Goal: Information Seeking & Learning: Learn about a topic

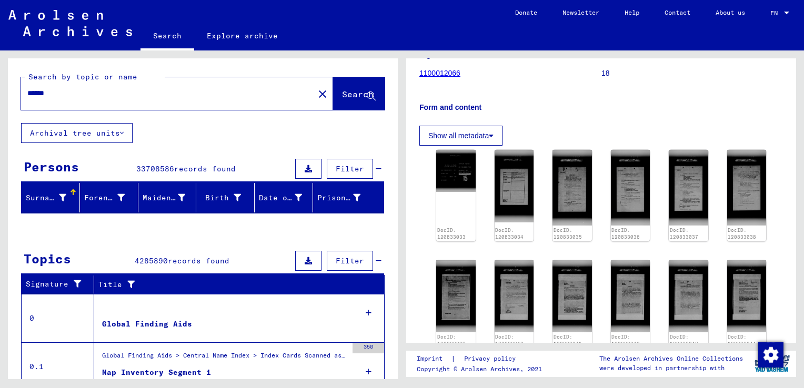
click at [236, 96] on input "******" at bounding box center [167, 93] width 280 height 11
type input "*********"
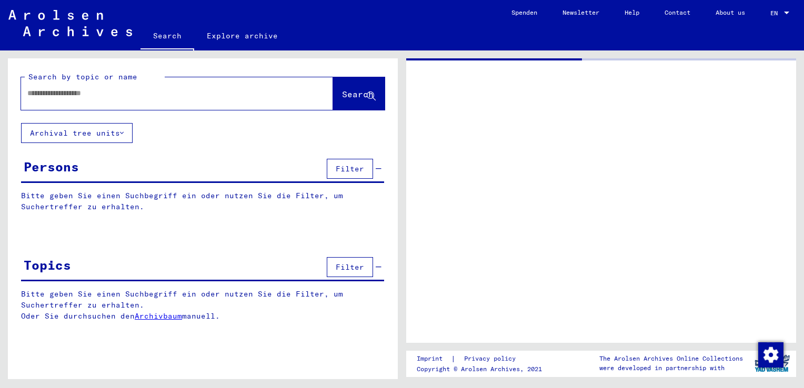
type input "******"
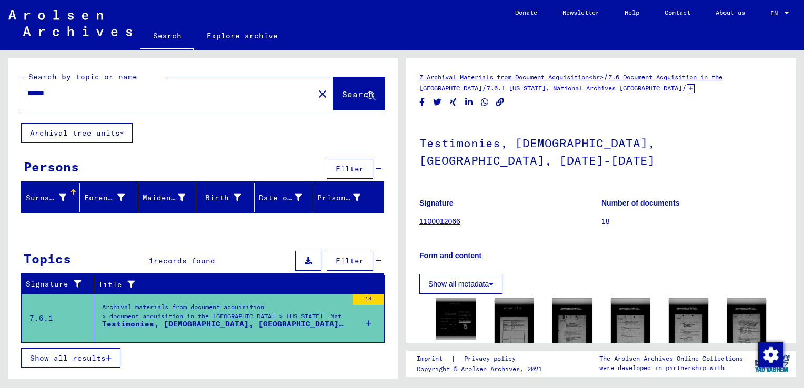
click at [193, 319] on div "Testimonies, [DEMOGRAPHIC_DATA], [GEOGRAPHIC_DATA], [DATE]-[DATE]" at bounding box center [224, 324] width 245 height 11
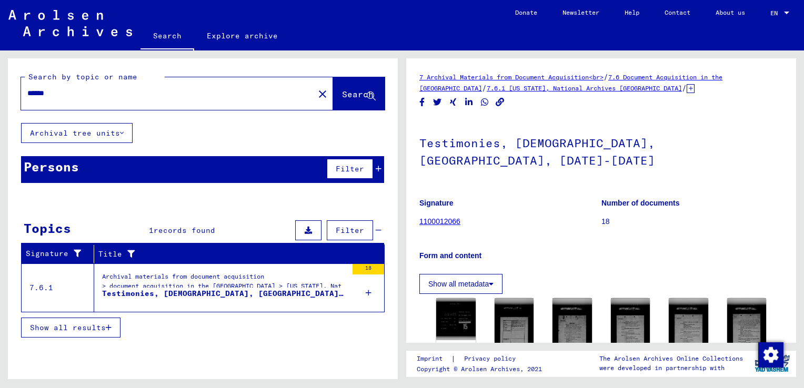
click at [355, 293] on div "18" at bounding box center [368, 287] width 32 height 47
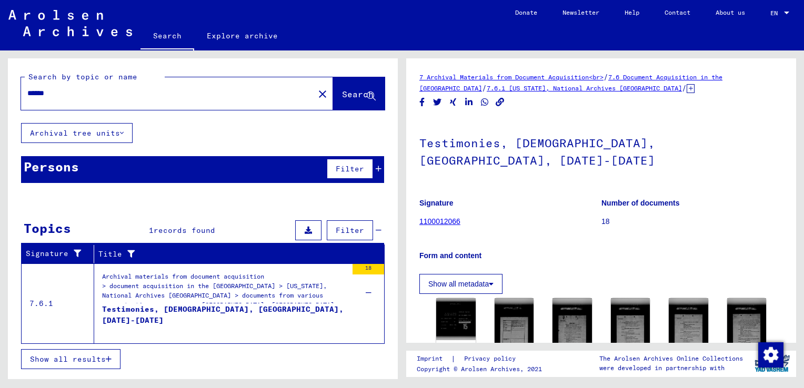
click at [305, 307] on div "Testimonies, [DEMOGRAPHIC_DATA], [GEOGRAPHIC_DATA], [DATE]-[DATE]" at bounding box center [224, 320] width 245 height 32
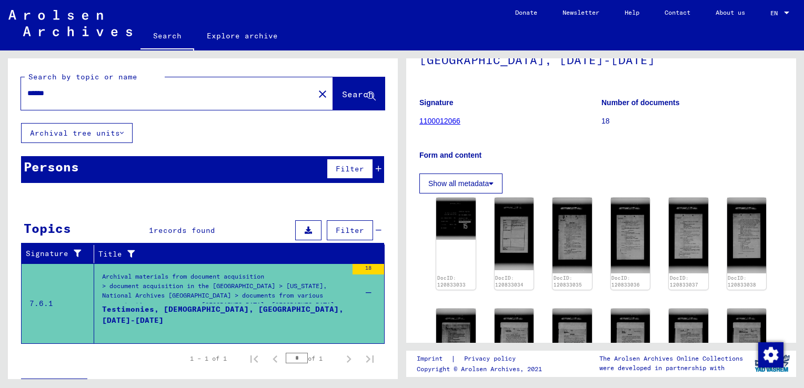
scroll to position [79, 0]
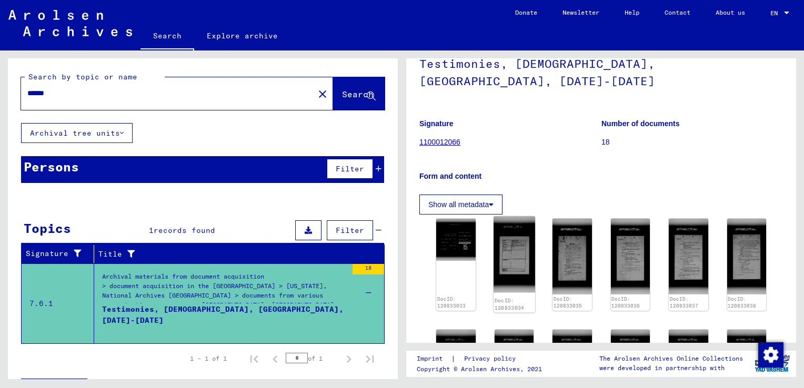
click at [516, 248] on img at bounding box center [513, 255] width 41 height 76
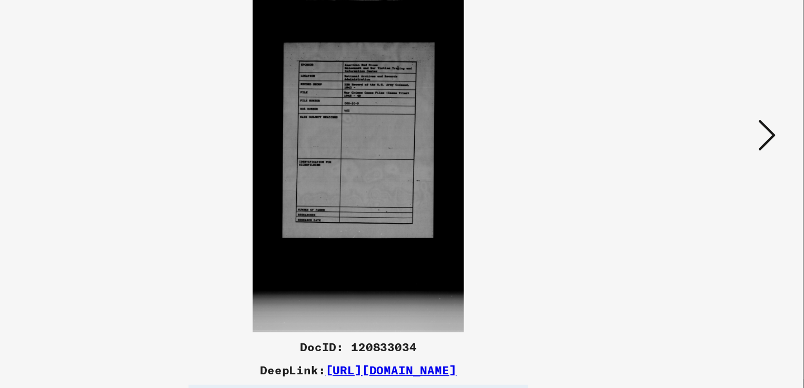
click at [697, 170] on icon at bounding box center [697, 166] width 13 height 25
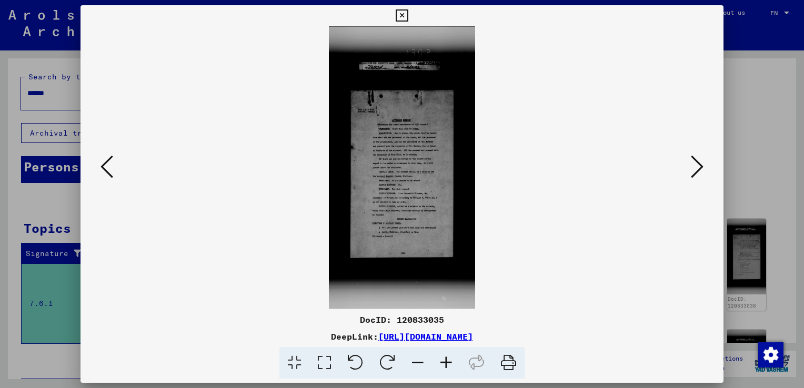
click at [443, 358] on icon at bounding box center [446, 363] width 28 height 32
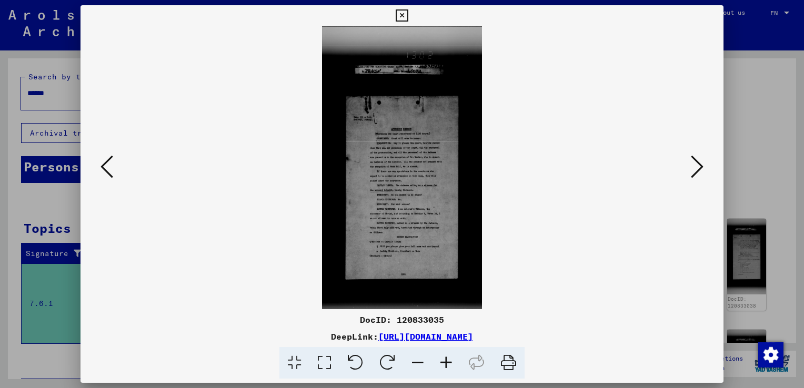
click at [443, 358] on icon at bounding box center [446, 363] width 28 height 32
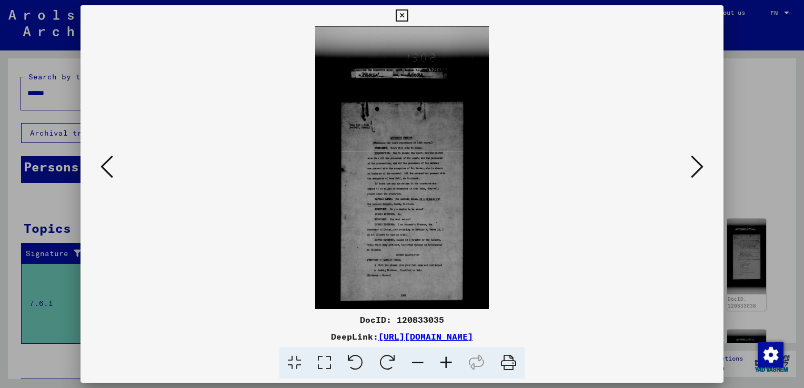
click at [443, 358] on icon at bounding box center [446, 363] width 28 height 32
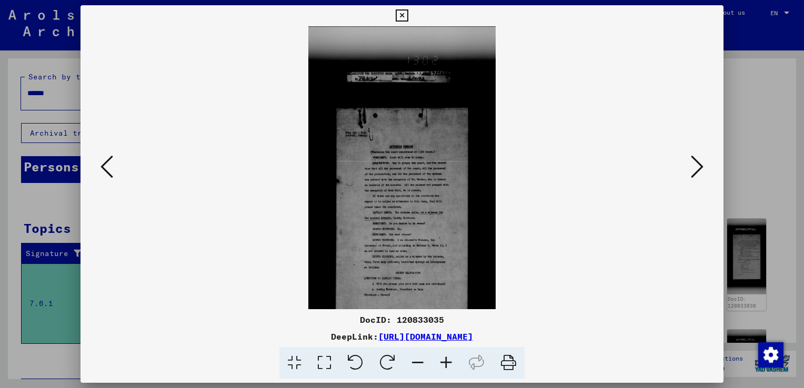
click at [443, 358] on icon at bounding box center [446, 363] width 28 height 32
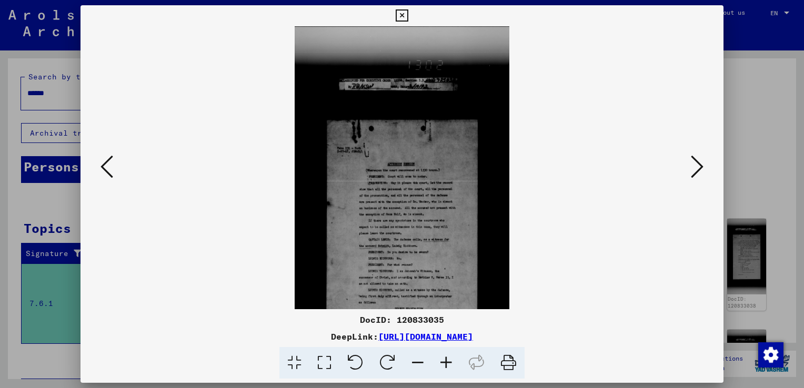
click at [443, 358] on icon at bounding box center [446, 363] width 28 height 32
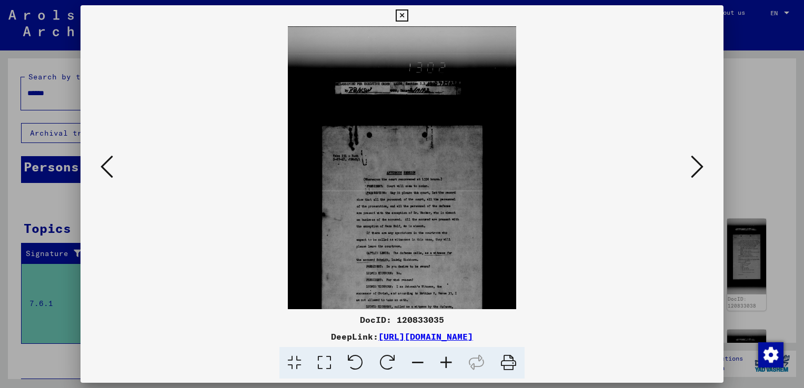
click at [443, 358] on icon at bounding box center [446, 363] width 28 height 32
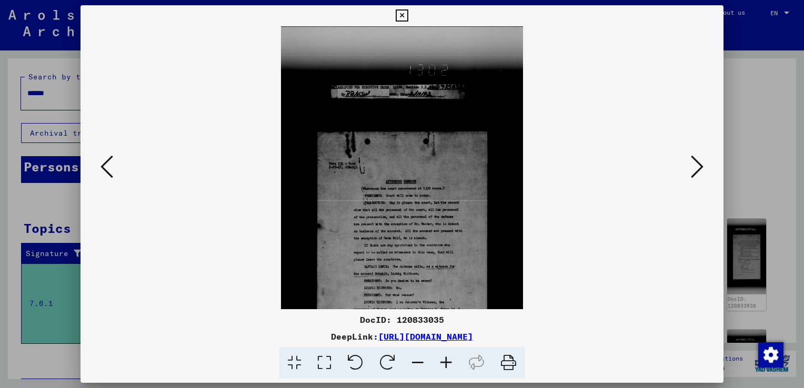
click at [443, 358] on icon at bounding box center [446, 363] width 28 height 32
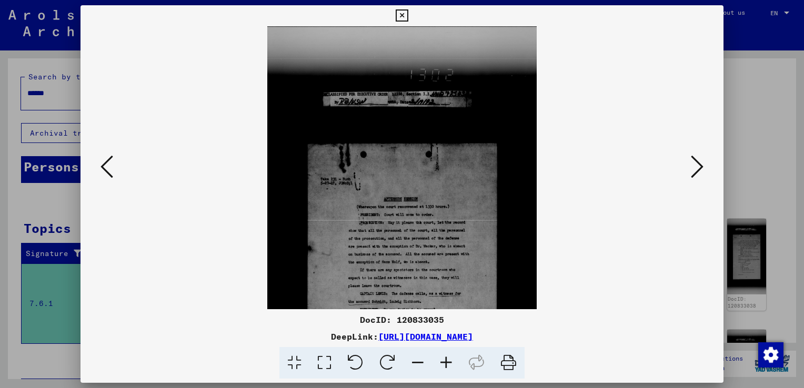
click at [443, 358] on icon at bounding box center [446, 363] width 28 height 32
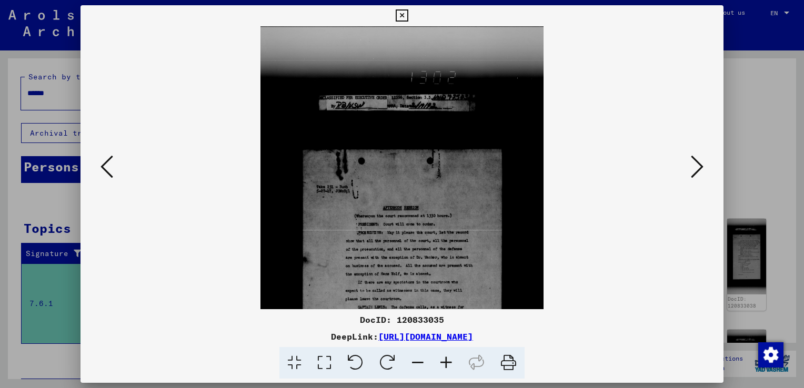
click at [443, 358] on icon at bounding box center [446, 363] width 28 height 32
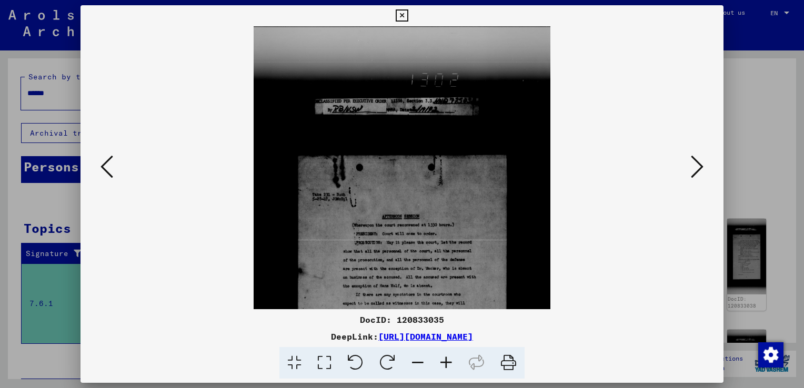
click at [443, 358] on icon at bounding box center [446, 363] width 28 height 32
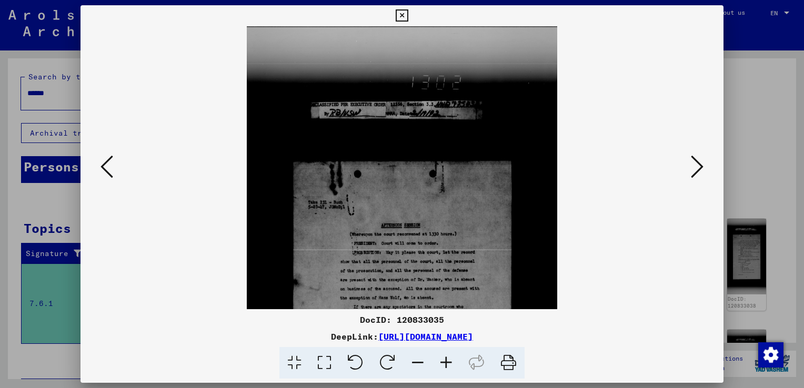
click at [443, 358] on icon at bounding box center [446, 363] width 28 height 32
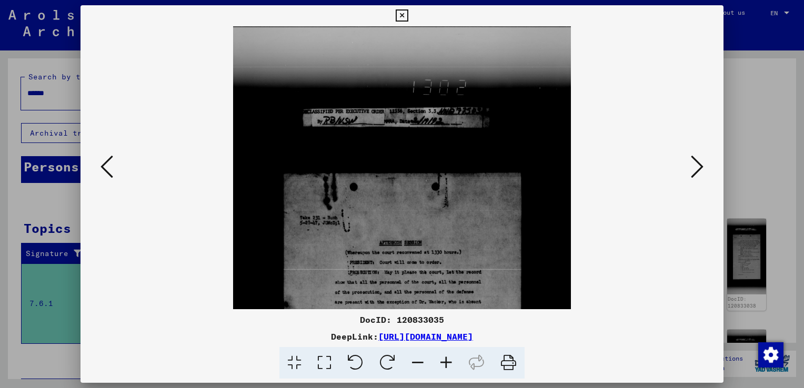
click at [443, 358] on icon at bounding box center [446, 363] width 28 height 32
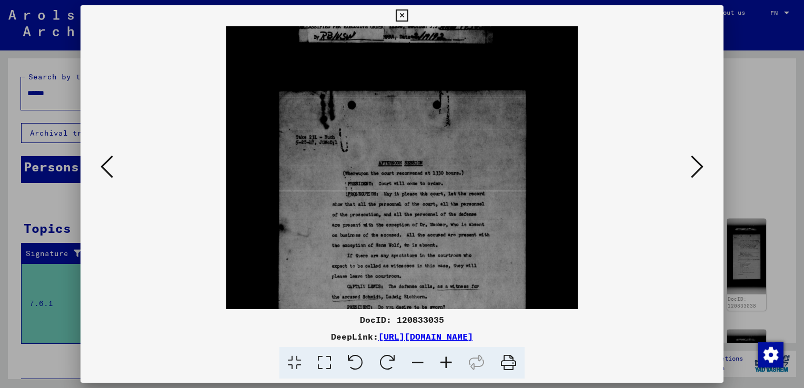
scroll to position [94, 0]
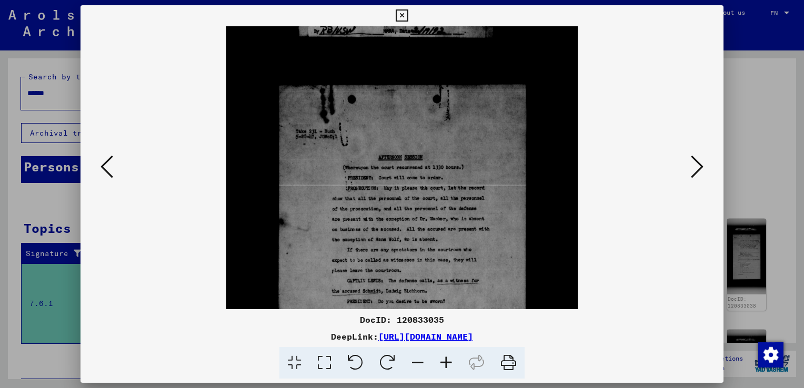
drag, startPoint x: 419, startPoint y: 271, endPoint x: 412, endPoint y: 176, distance: 94.9
click at [412, 176] on img at bounding box center [401, 271] width 351 height 678
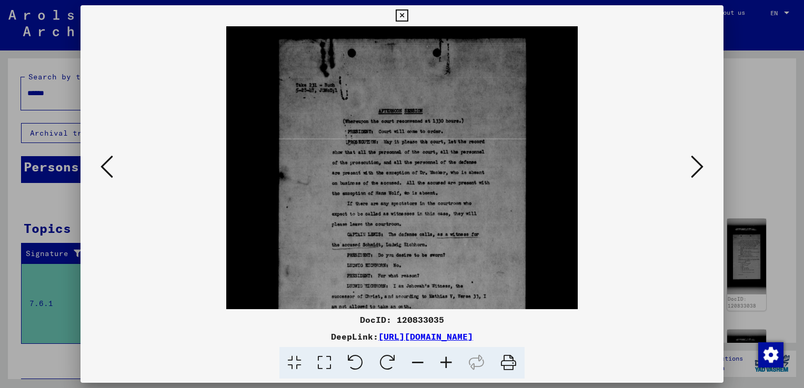
drag, startPoint x: 381, startPoint y: 270, endPoint x: 388, endPoint y: 173, distance: 97.5
click at [388, 173] on img at bounding box center [401, 225] width 351 height 678
